Goal: Navigation & Orientation: Find specific page/section

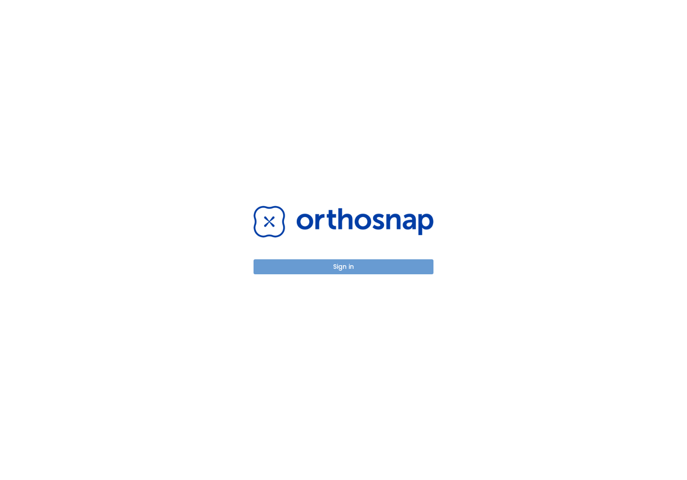
click at [327, 264] on button "Sign in" at bounding box center [344, 266] width 180 height 15
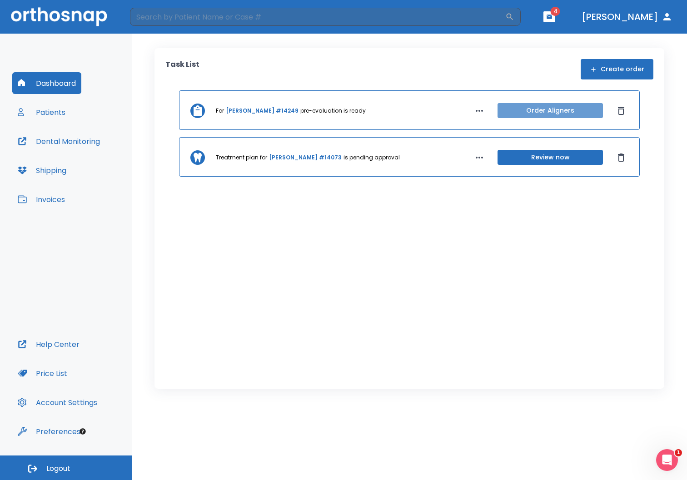
click at [546, 112] on button "Order Aligners" at bounding box center [549, 110] width 105 height 15
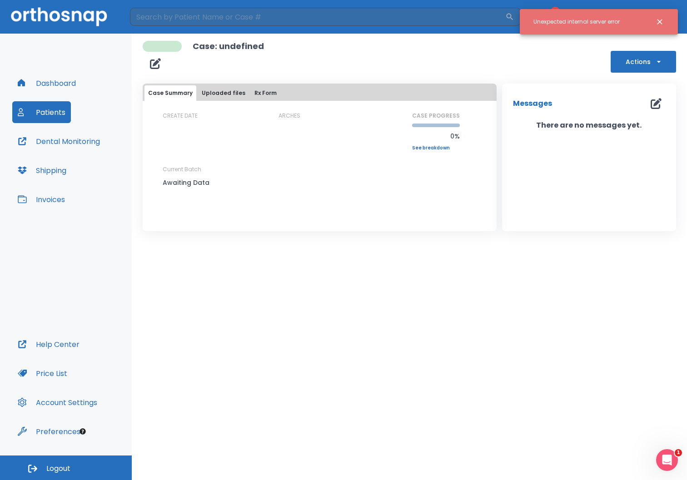
click at [661, 21] on icon "Close notification" at bounding box center [659, 21] width 9 height 9
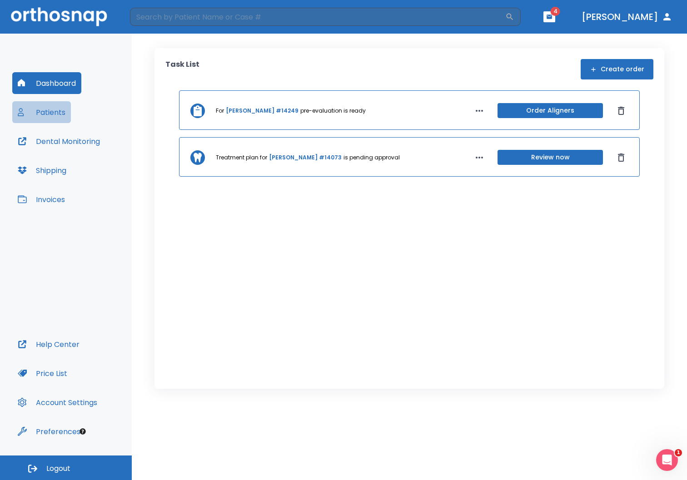
click at [49, 109] on button "Patients" at bounding box center [41, 112] width 59 height 22
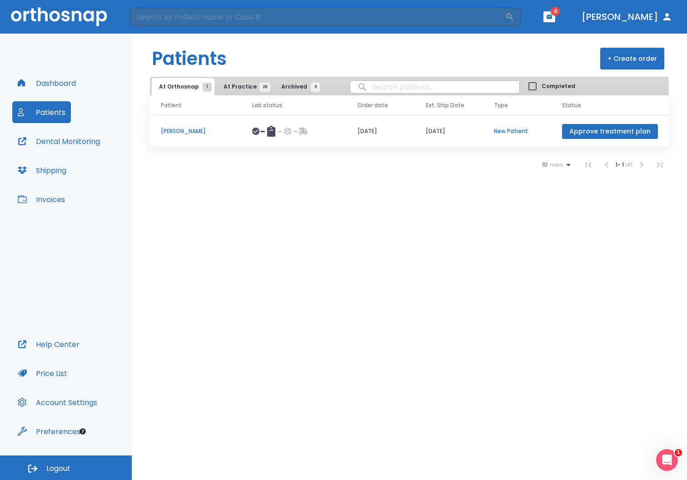
click at [231, 84] on span "At Practice 28" at bounding box center [244, 87] width 41 height 8
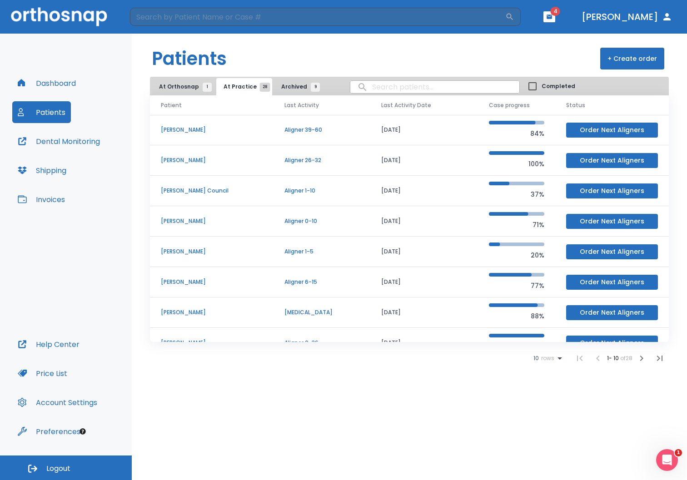
scroll to position [78, 0]
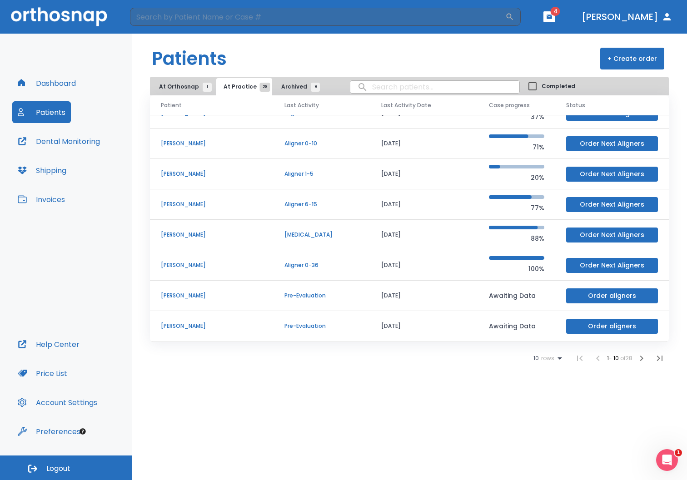
click at [638, 356] on icon "button" at bounding box center [641, 358] width 11 height 11
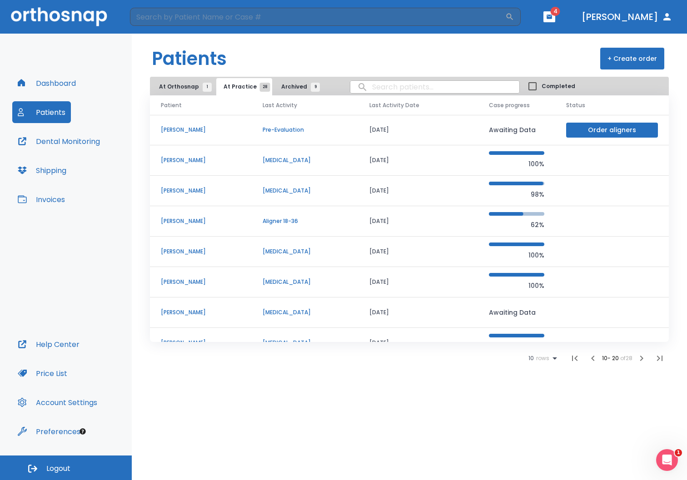
scroll to position [78, 0]
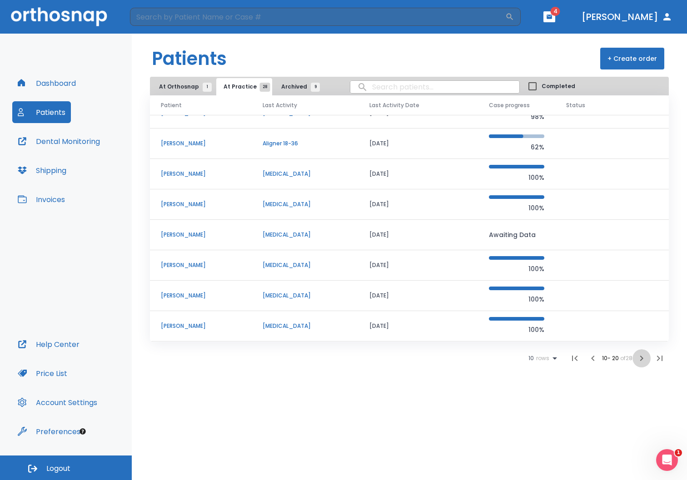
click at [644, 360] on icon "button" at bounding box center [641, 358] width 11 height 11
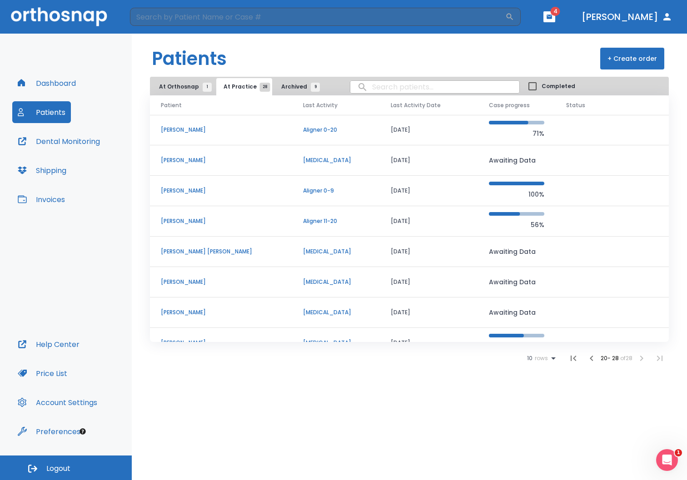
scroll to position [17, 0]
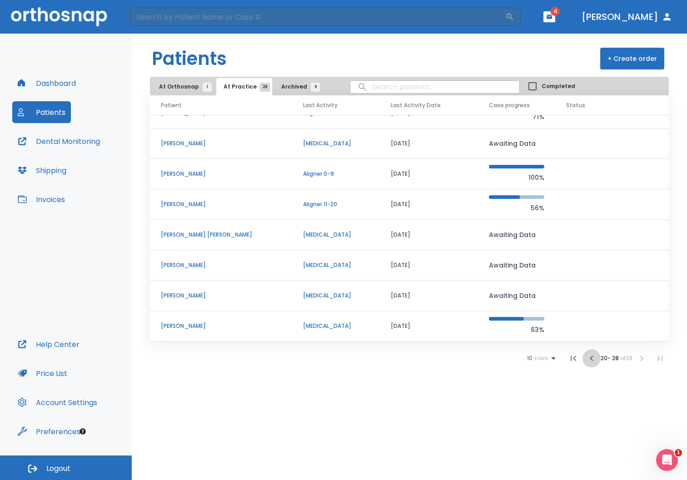
click at [586, 359] on icon "button" at bounding box center [591, 358] width 11 height 11
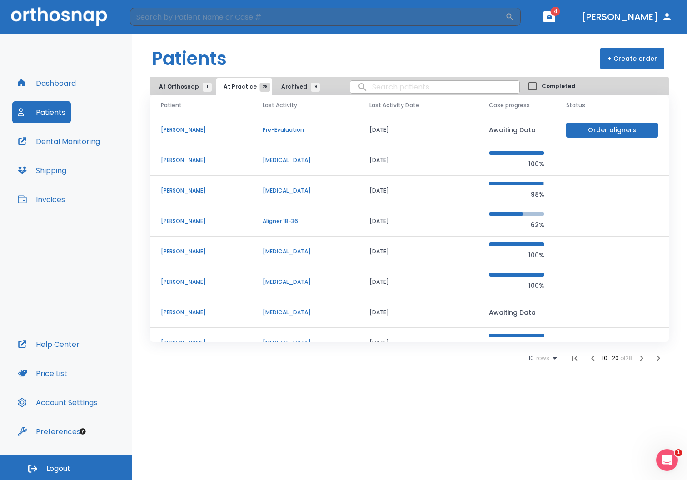
scroll to position [78, 0]
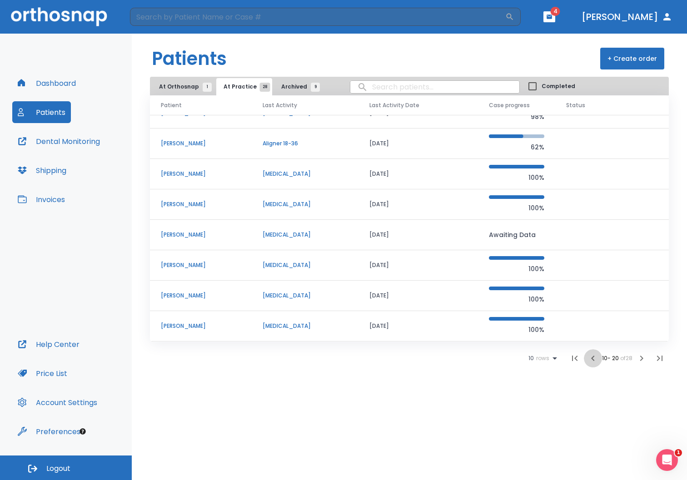
click at [591, 360] on icon "button" at bounding box center [592, 358] width 11 height 11
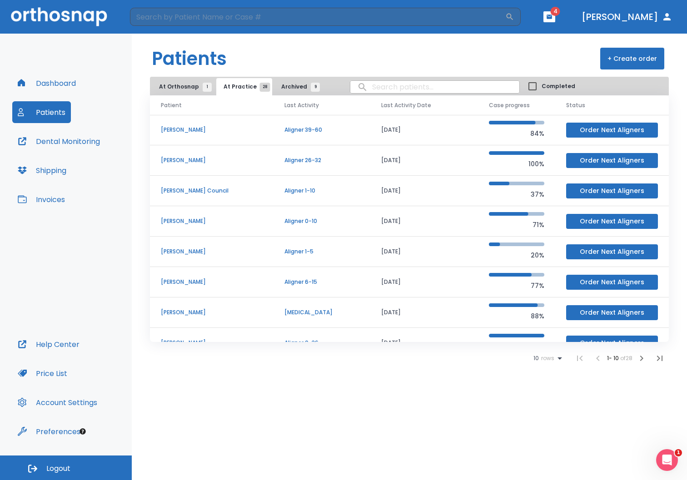
scroll to position [78, 0]
